Goal: Obtain resource: Download file/media

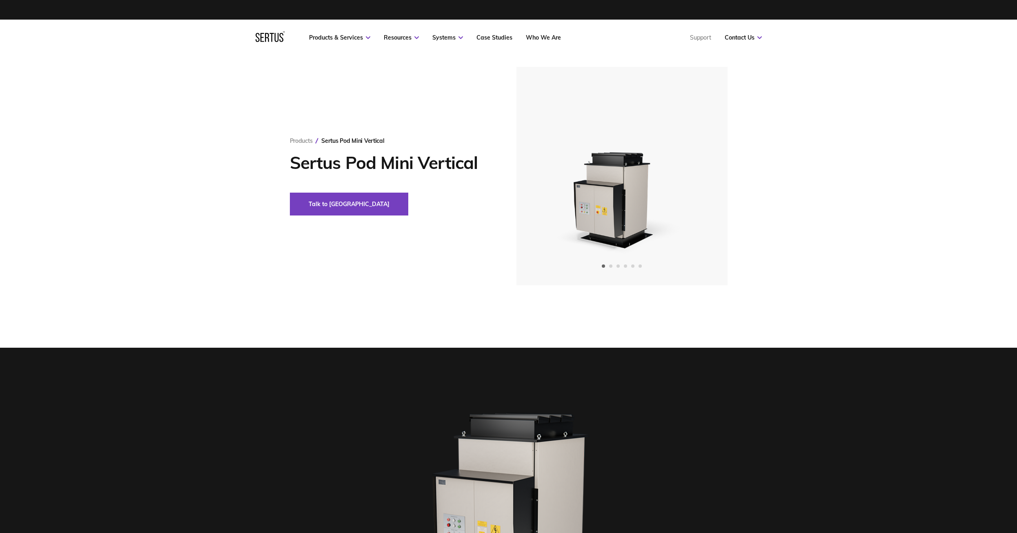
drag, startPoint x: 0, startPoint y: 0, endPoint x: 399, endPoint y: 56, distance: 402.7
click at [425, 66] on div "Products Sertus Pod Mini Vertical Sertus Pod Mini Vertical Talk to us" at bounding box center [508, 425] width 1017 height 738
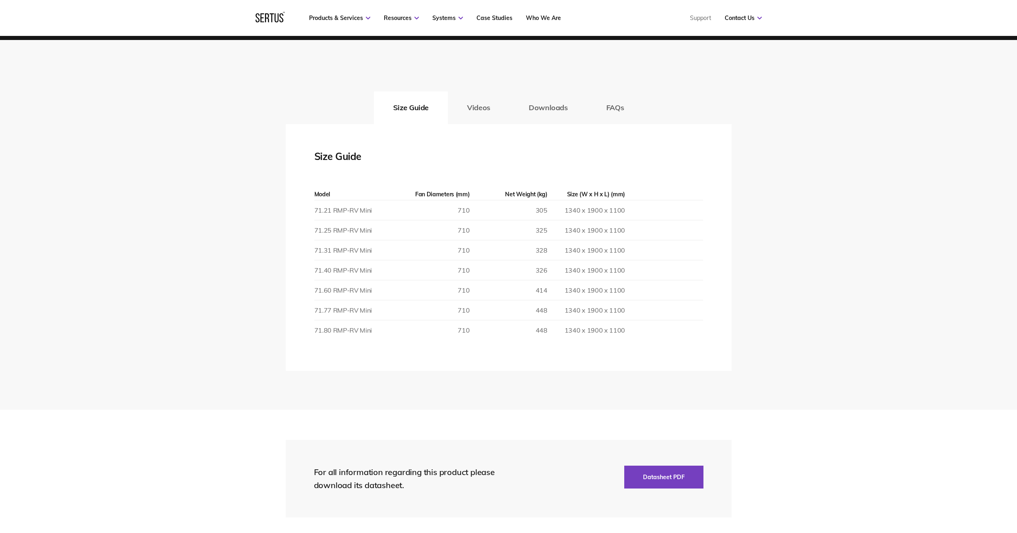
scroll to position [1306, 0]
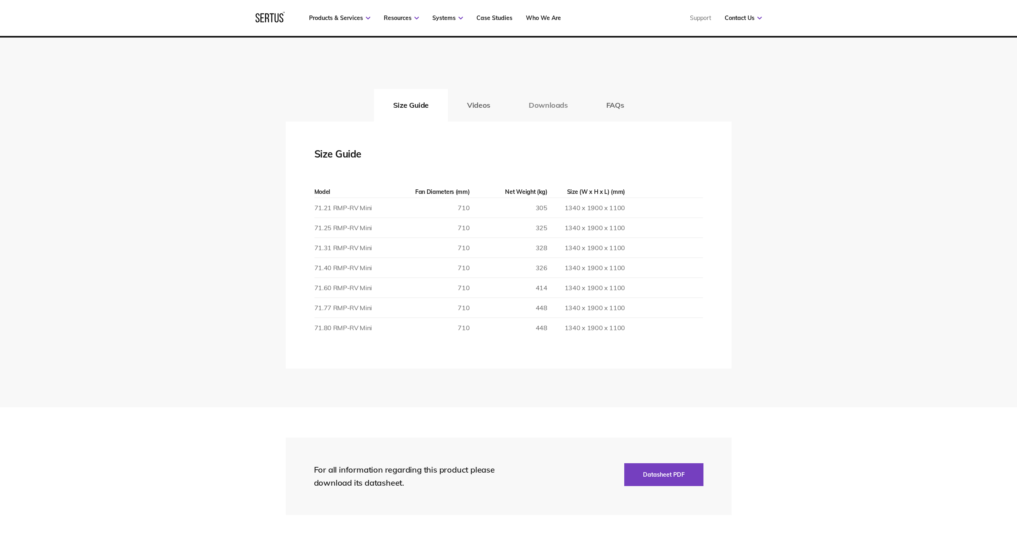
click at [545, 111] on button "Downloads" at bounding box center [548, 105] width 78 height 33
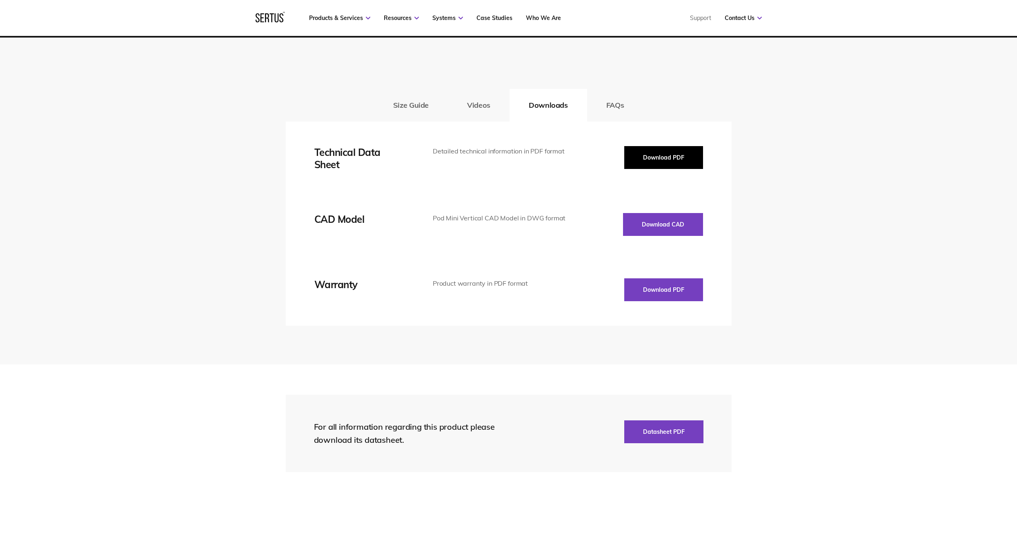
click at [674, 157] on button "Download PDF" at bounding box center [663, 157] width 79 height 23
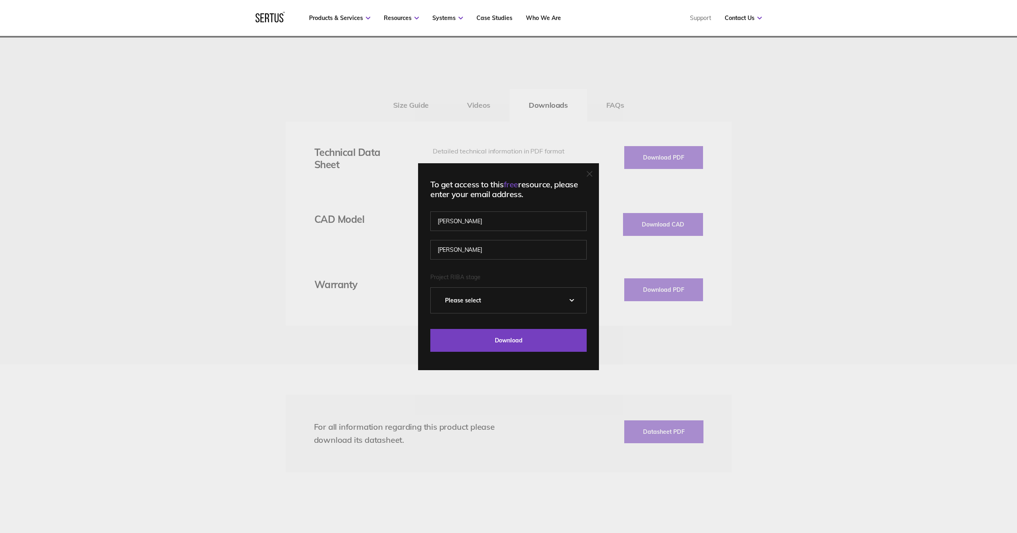
click at [498, 300] on select "Please Select 0 – Strategic Definition 1 - Preparation & Brief 2 - Concept Desi…" at bounding box center [509, 300] width 156 height 25
select select "5 - Construction"
click at [434, 288] on select "Please Select 0 – Strategic Definition 1 - Preparation & Brief 2 - Concept Desi…" at bounding box center [509, 300] width 156 height 25
click at [492, 339] on input "Download" at bounding box center [508, 340] width 156 height 23
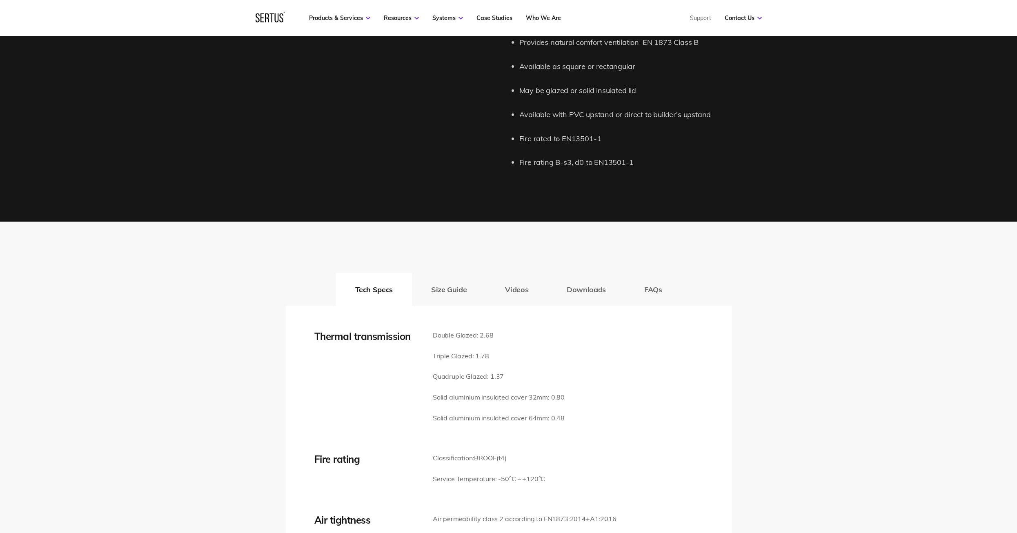
scroll to position [1143, 0]
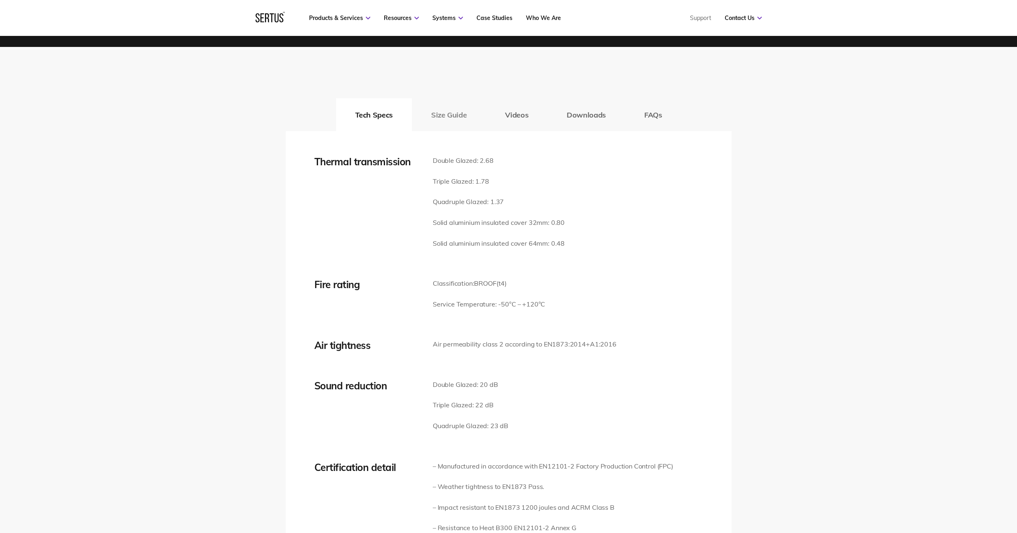
click at [446, 116] on button "Size Guide" at bounding box center [449, 114] width 74 height 33
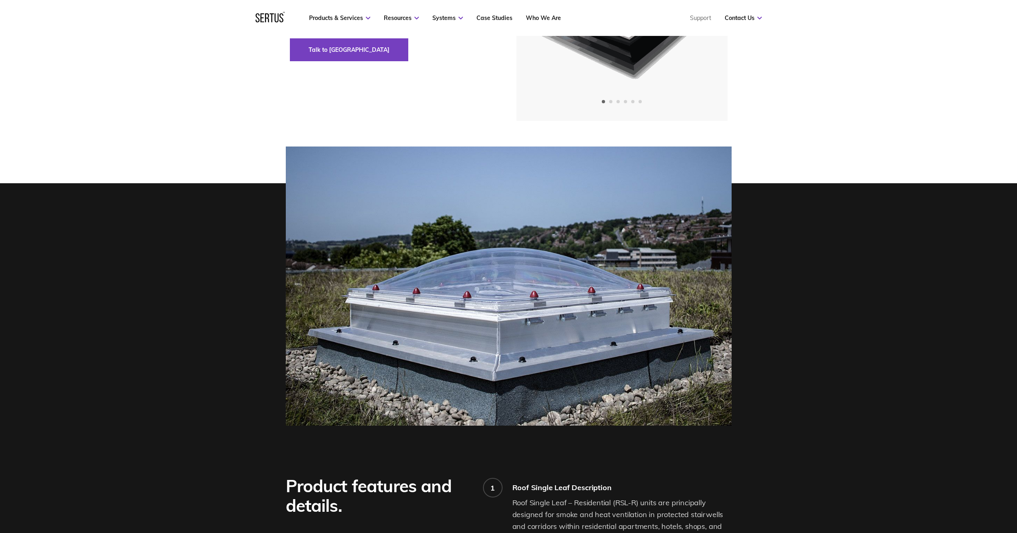
scroll to position [0, 0]
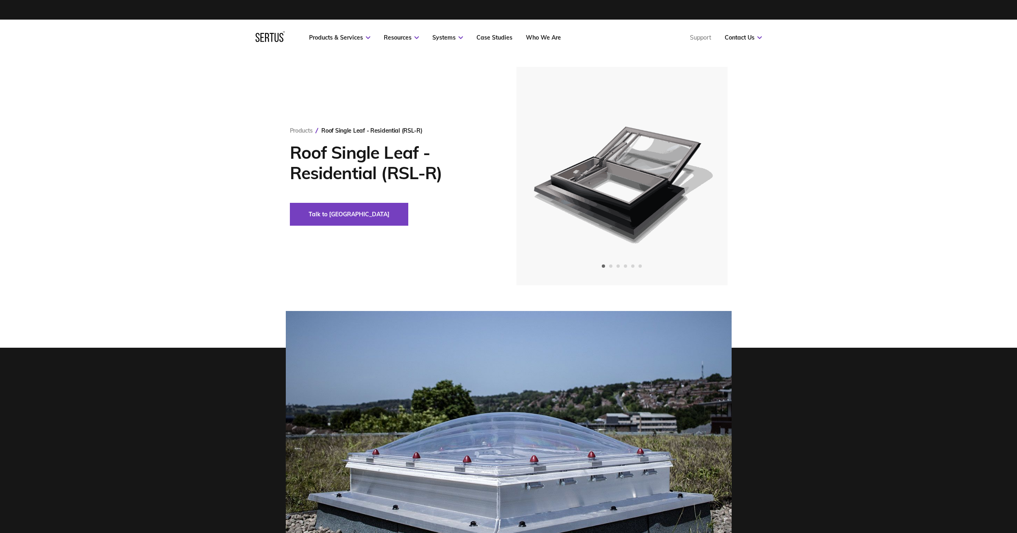
drag, startPoint x: 707, startPoint y: 355, endPoint x: 687, endPoint y: 298, distance: 60.8
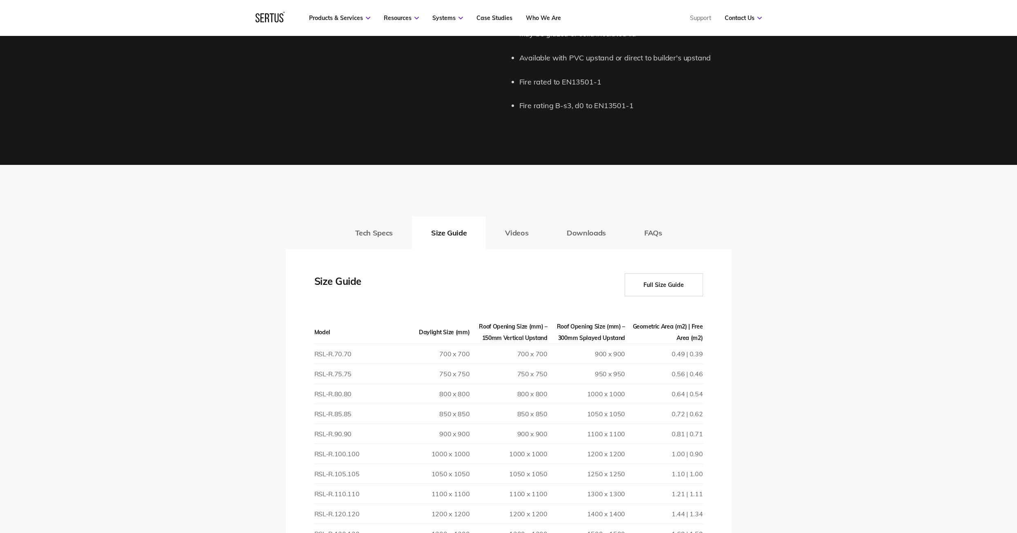
scroll to position [1021, 0]
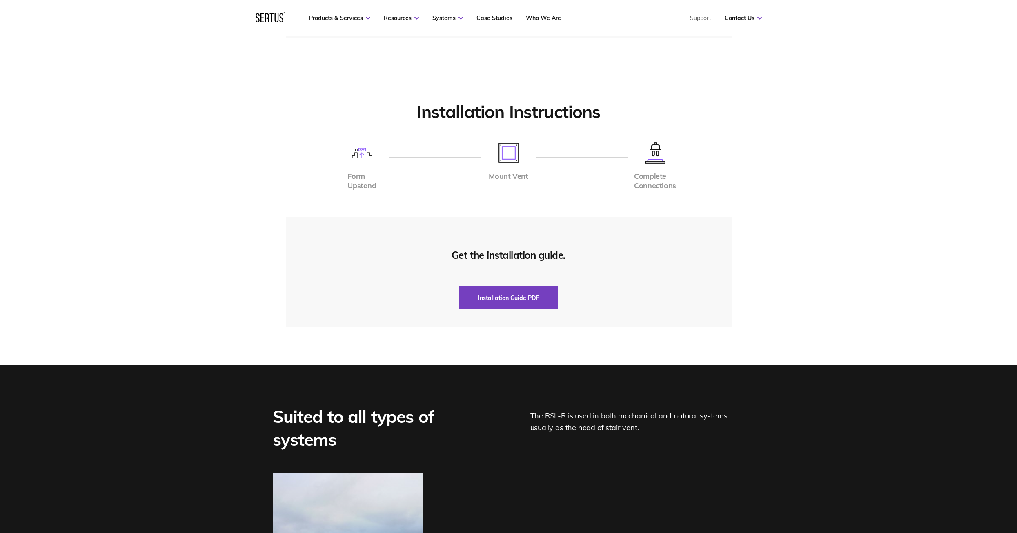
drag, startPoint x: 580, startPoint y: 291, endPoint x: 570, endPoint y: 416, distance: 125.7
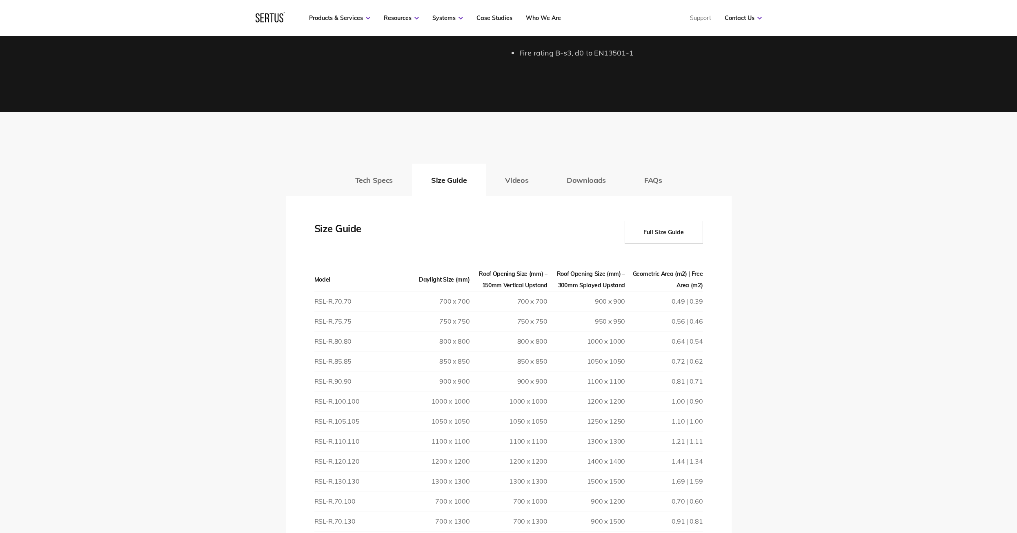
scroll to position [187, 0]
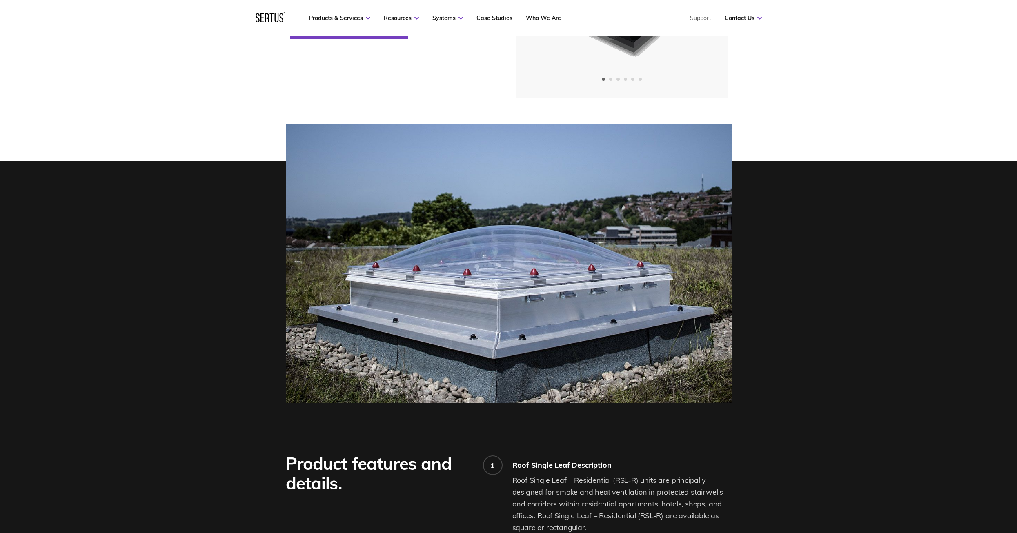
drag, startPoint x: 660, startPoint y: 371, endPoint x: 617, endPoint y: 198, distance: 178.3
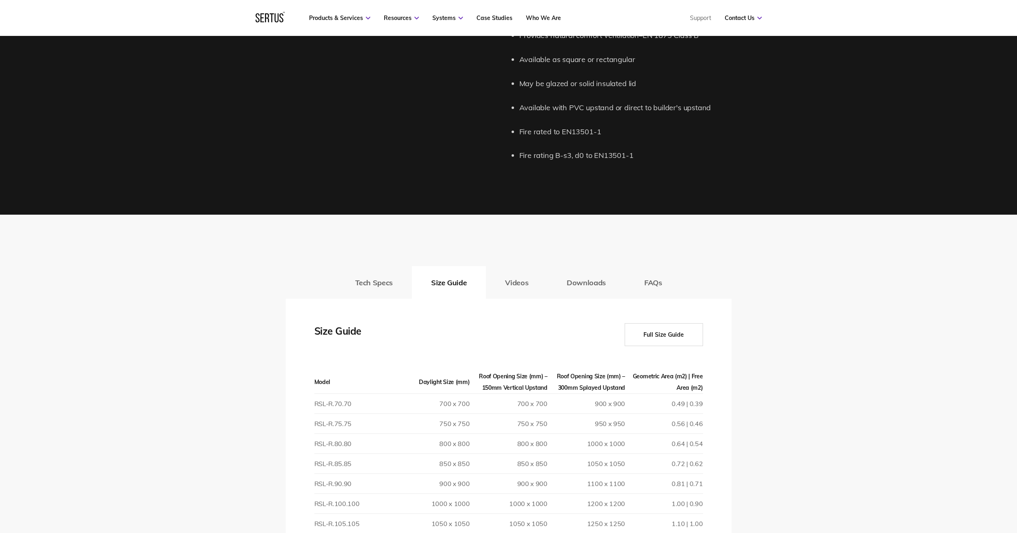
scroll to position [980, 0]
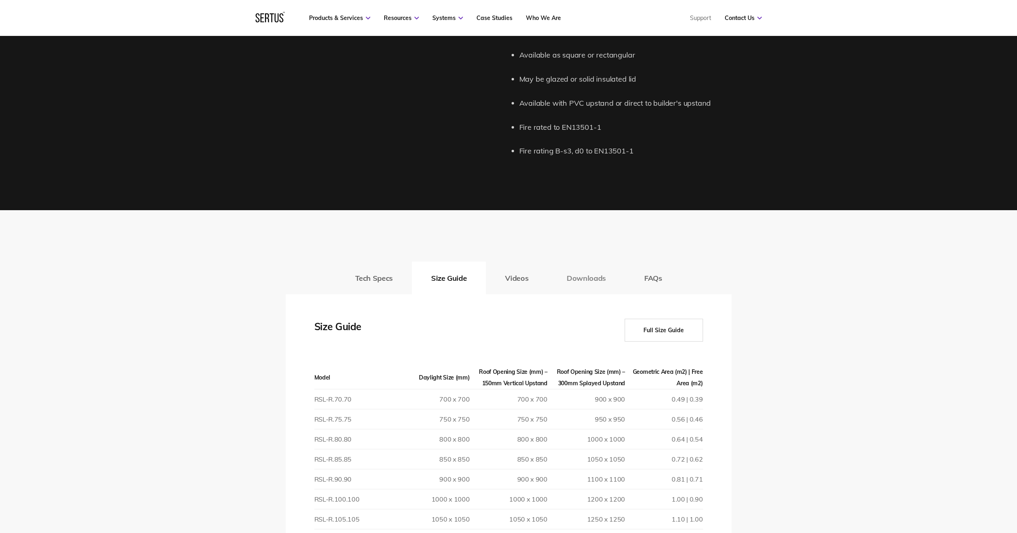
click at [574, 273] on button "Downloads" at bounding box center [586, 278] width 78 height 33
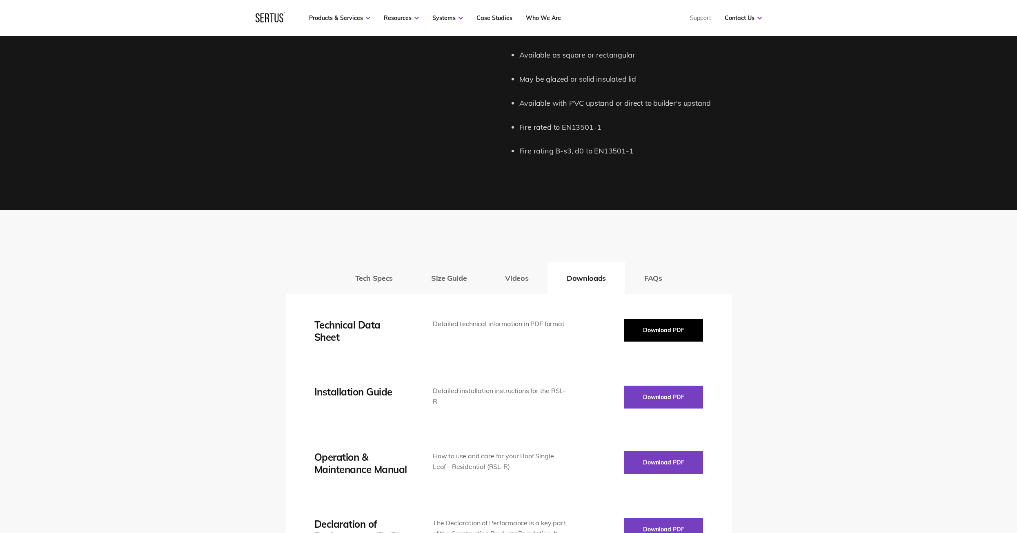
click at [661, 340] on button "Download PDF" at bounding box center [663, 330] width 79 height 23
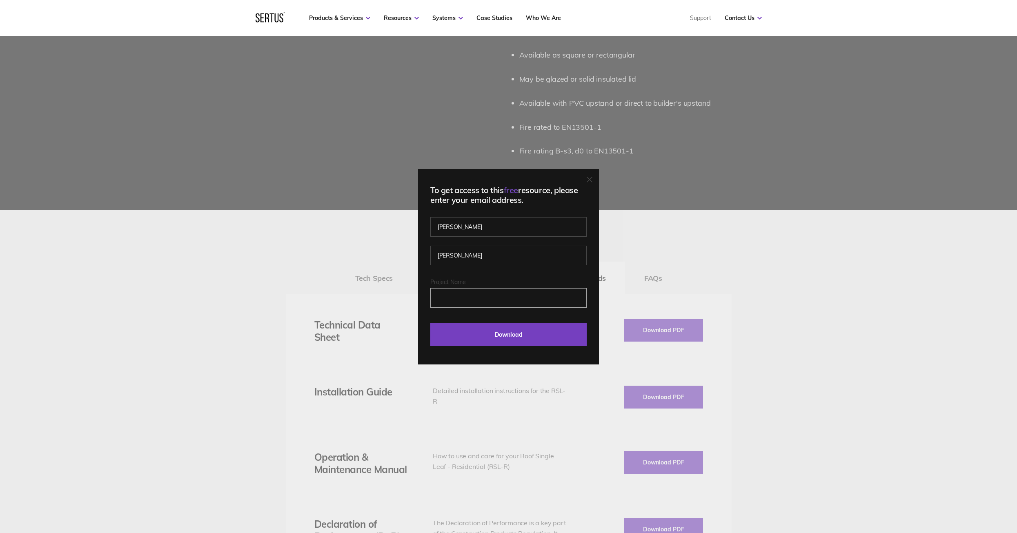
click at [489, 305] on input "Project Name" at bounding box center [508, 298] width 156 height 20
type input "iluxa165@bimpure.com"
click at [483, 333] on input "Download" at bounding box center [508, 334] width 156 height 23
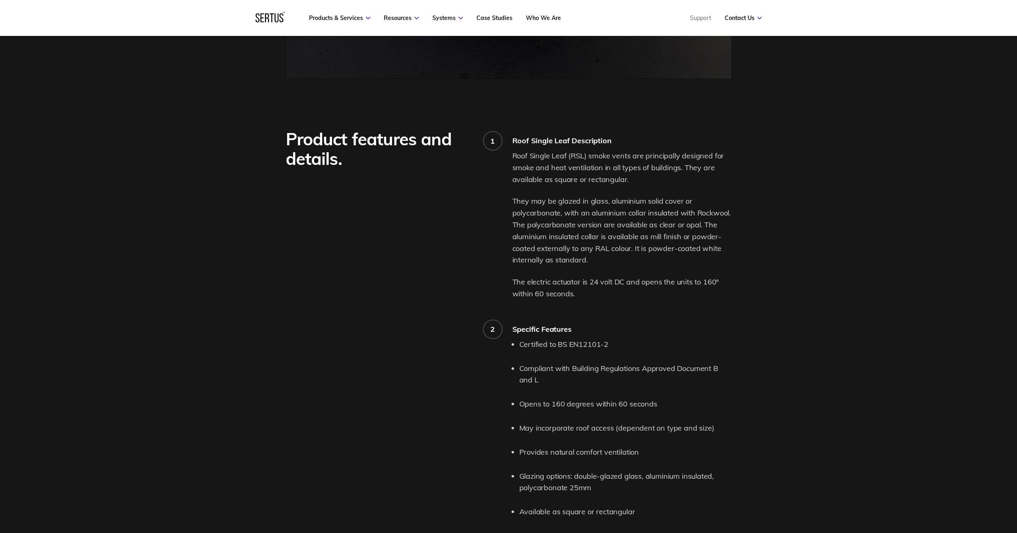
drag, startPoint x: 608, startPoint y: 152, endPoint x: 600, endPoint y: 61, distance: 91.4
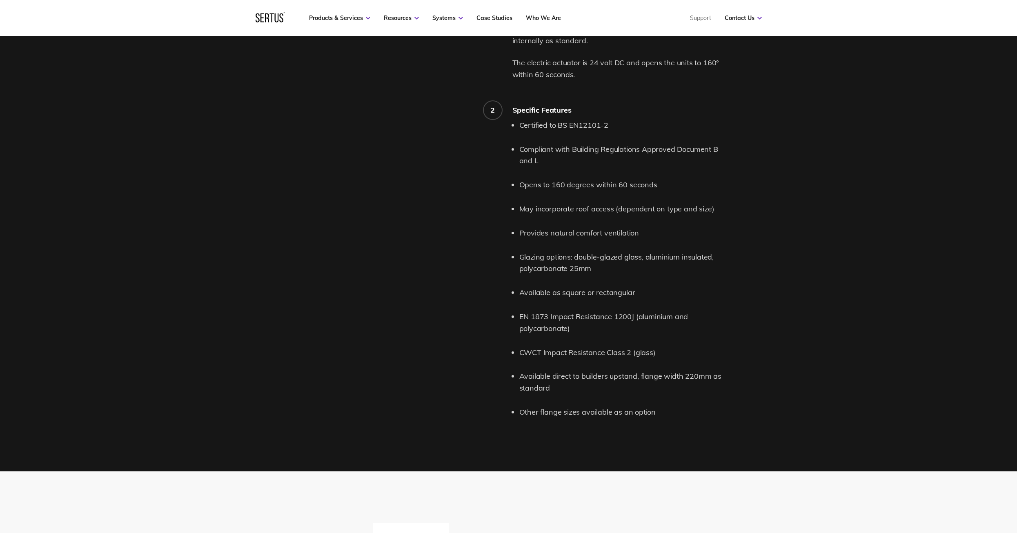
scroll to position [939, 0]
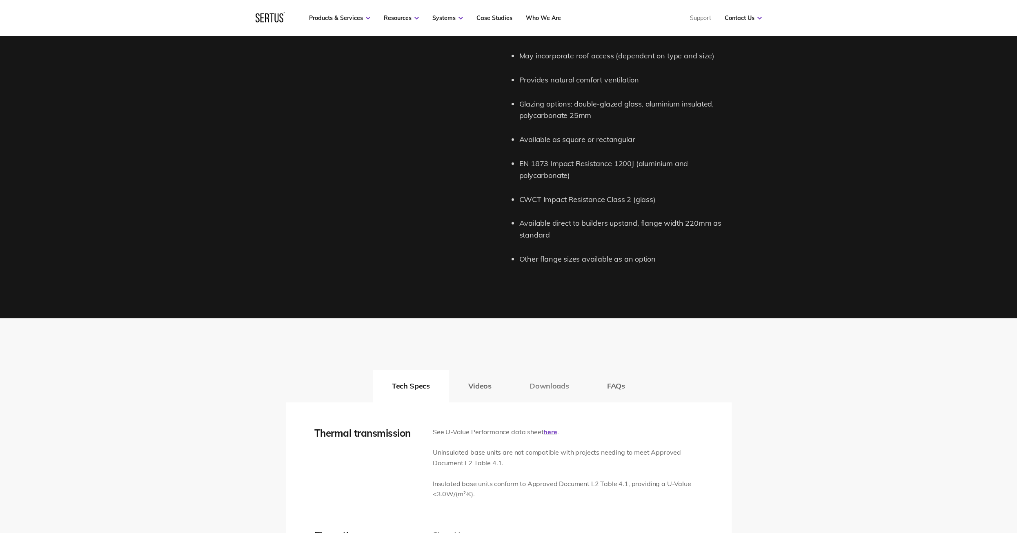
click at [545, 387] on button "Downloads" at bounding box center [549, 386] width 78 height 33
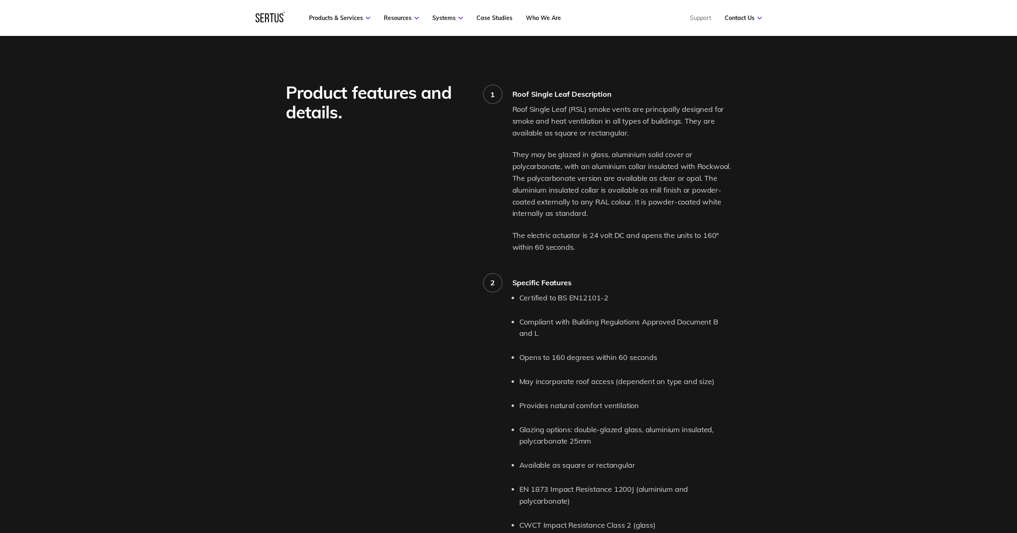
scroll to position [449, 0]
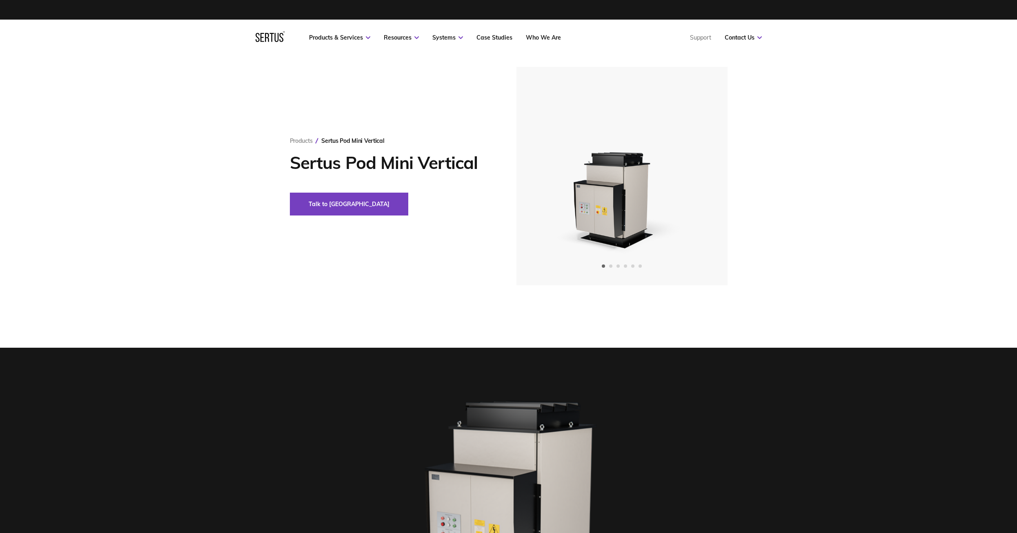
click at [267, 33] on icon at bounding box center [270, 36] width 29 height 11
